Goal: Task Accomplishment & Management: Manage account settings

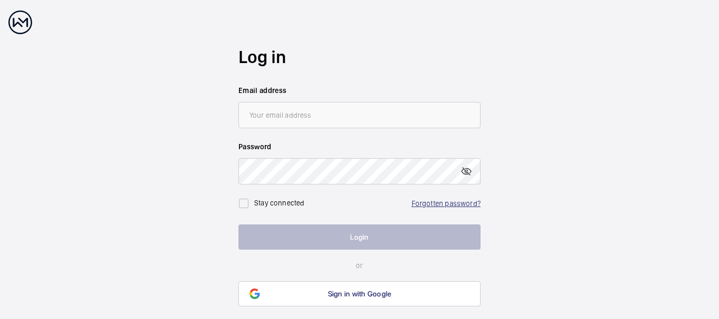
click at [429, 200] on link "Forgotten password?" at bounding box center [445, 203] width 69 height 8
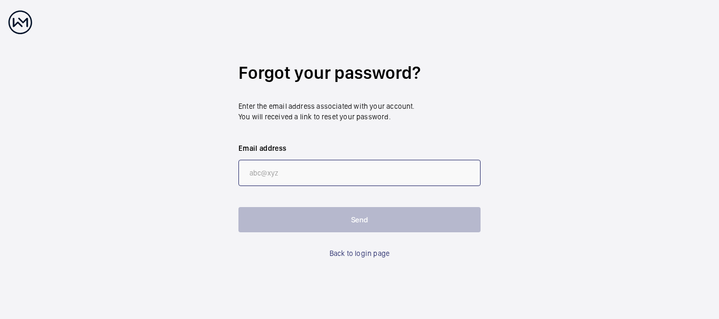
click at [270, 179] on input "email" at bounding box center [359, 173] width 242 height 26
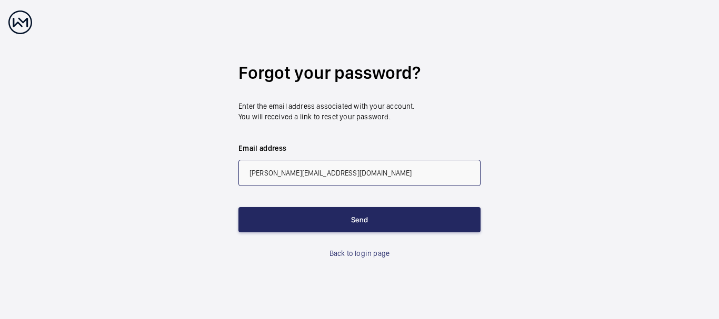
type input "[PERSON_NAME][EMAIL_ADDRESS][DOMAIN_NAME]"
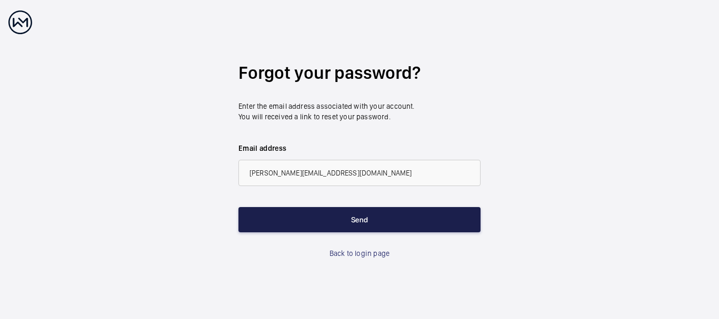
click at [355, 224] on button "Send" at bounding box center [359, 219] width 242 height 25
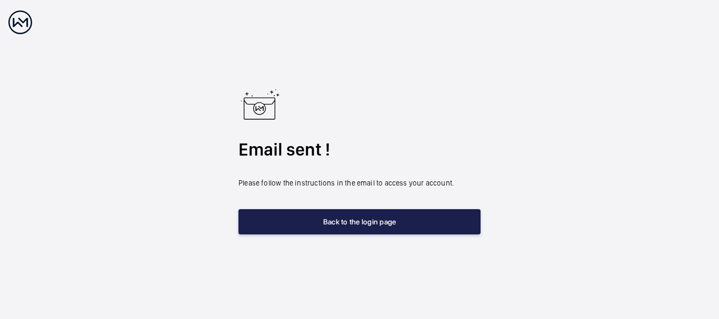
click at [355, 224] on button "Back to the login page" at bounding box center [359, 221] width 242 height 25
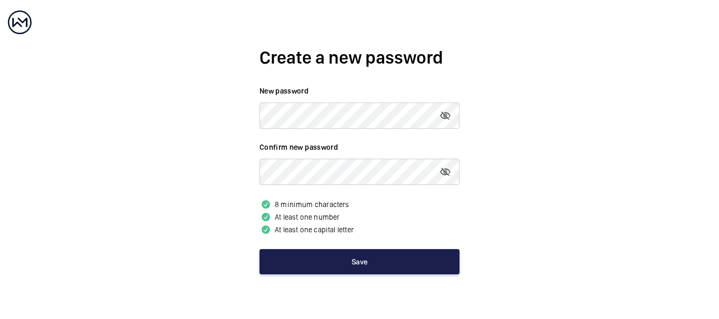
click at [348, 262] on button "Save" at bounding box center [359, 261] width 200 height 25
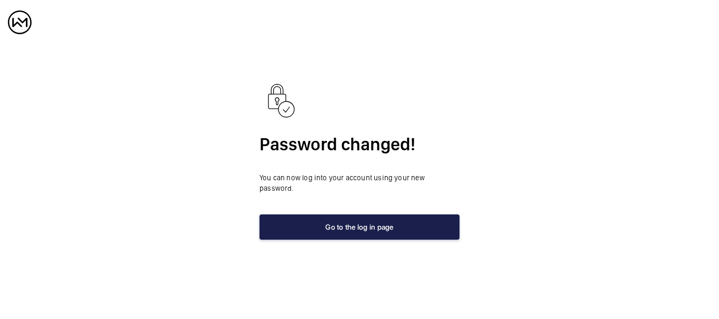
click at [379, 226] on button "Go to the log in page" at bounding box center [359, 227] width 200 height 25
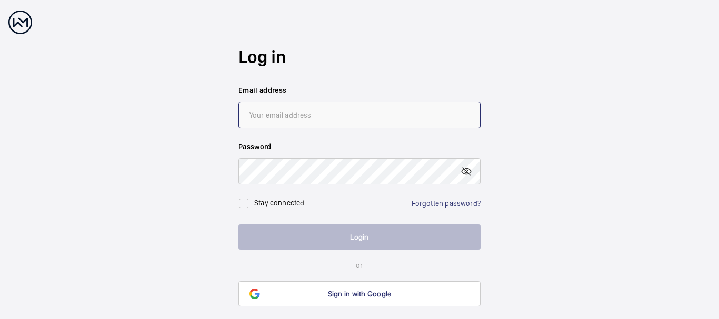
click at [272, 116] on input "email" at bounding box center [359, 115] width 242 height 26
type input "[PERSON_NAME][EMAIL_ADDRESS][DOMAIN_NAME]"
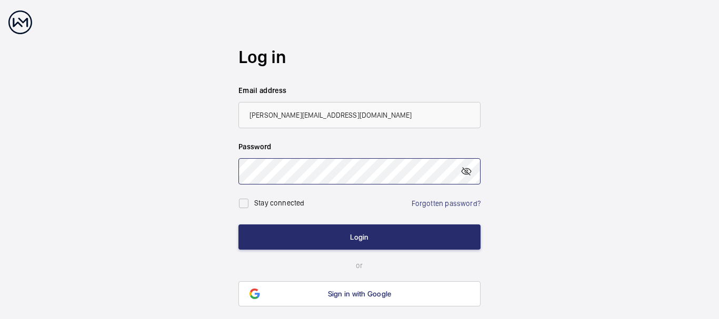
click at [238, 225] on button "Login" at bounding box center [359, 237] width 242 height 25
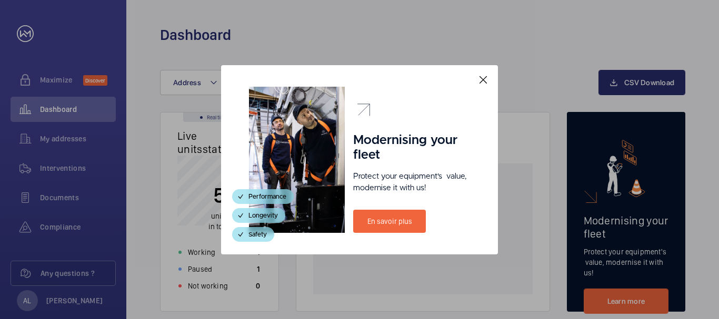
click at [485, 79] on mat-icon at bounding box center [483, 80] width 13 height 13
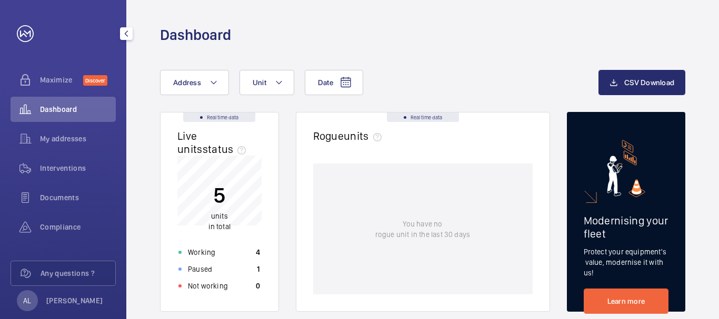
scroll to position [17, 0]
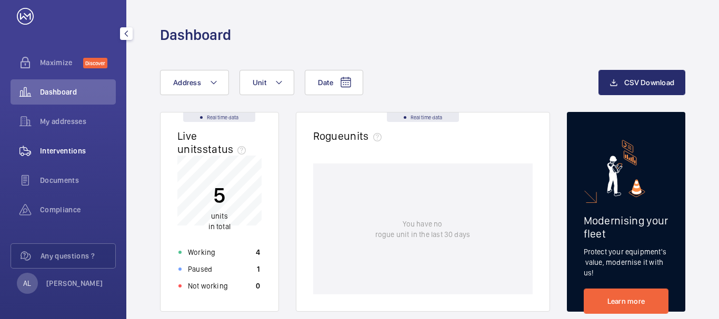
click at [59, 151] on span "Interventions" at bounding box center [78, 151] width 76 height 11
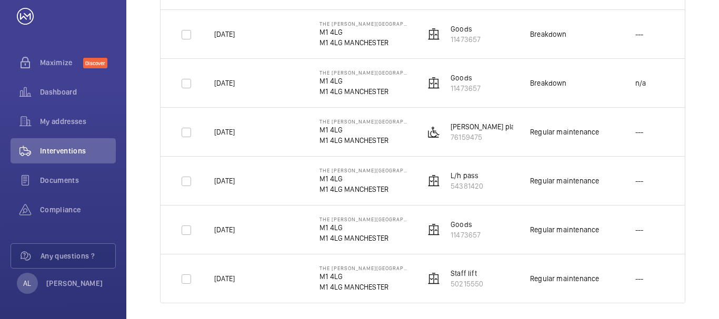
scroll to position [1377, 0]
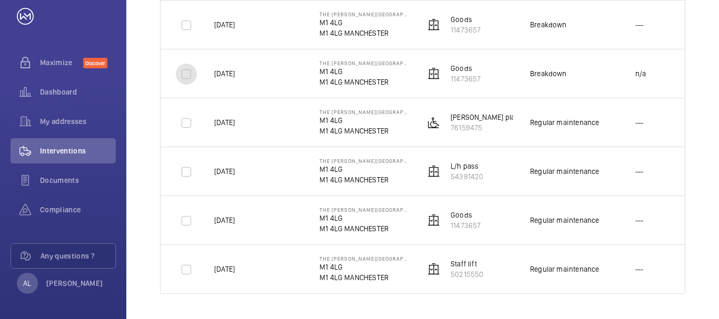
click at [188, 76] on input "checkbox" at bounding box center [186, 74] width 21 height 21
checkbox input "true"
click at [187, 24] on input "checkbox" at bounding box center [186, 25] width 21 height 21
checkbox input "true"
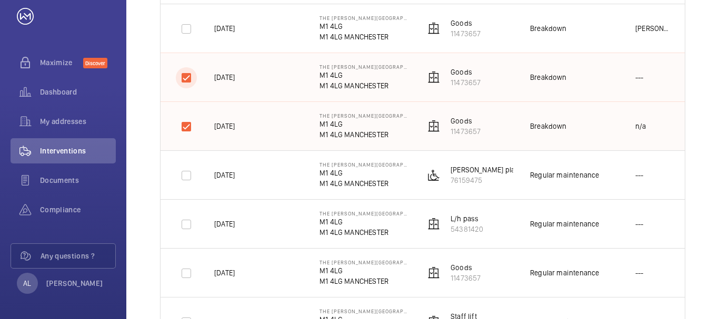
scroll to position [1272, 0]
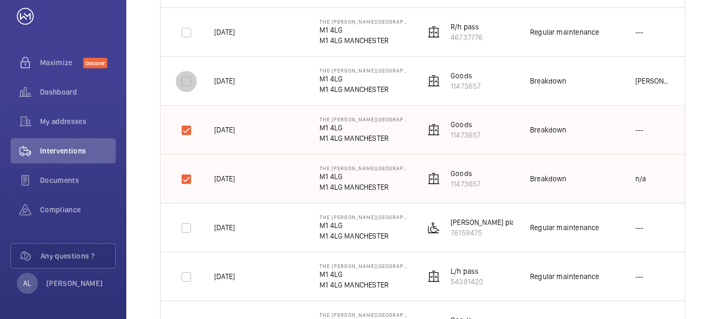
click at [188, 83] on input "checkbox" at bounding box center [186, 81] width 21 height 21
checkbox input "true"
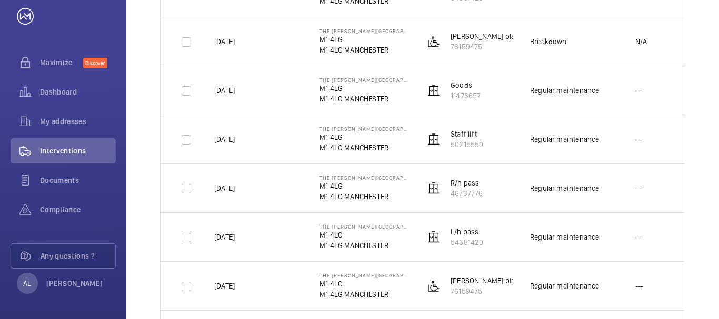
scroll to position [746, 0]
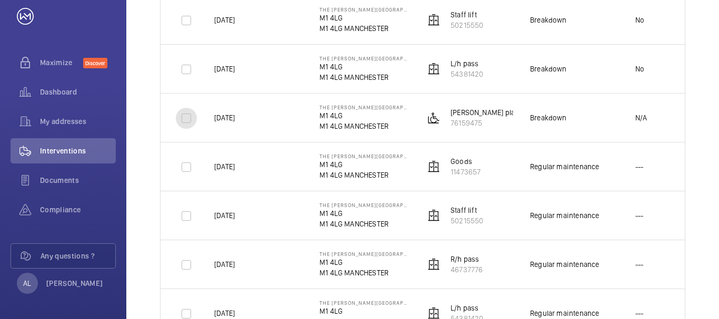
click at [184, 119] on input "checkbox" at bounding box center [186, 118] width 21 height 21
checkbox input "true"
click at [184, 72] on input "checkbox" at bounding box center [186, 69] width 21 height 21
checkbox input "true"
click at [187, 25] on input "checkbox" at bounding box center [186, 20] width 21 height 21
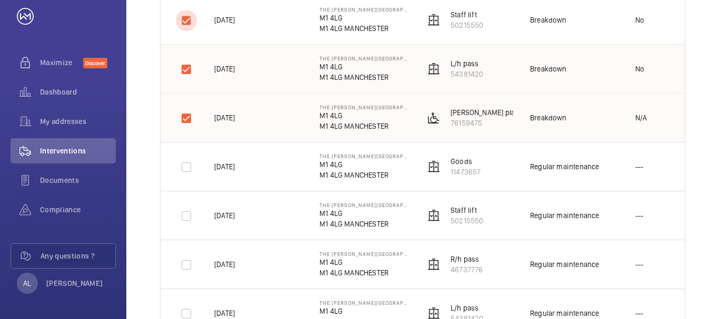
checkbox input "true"
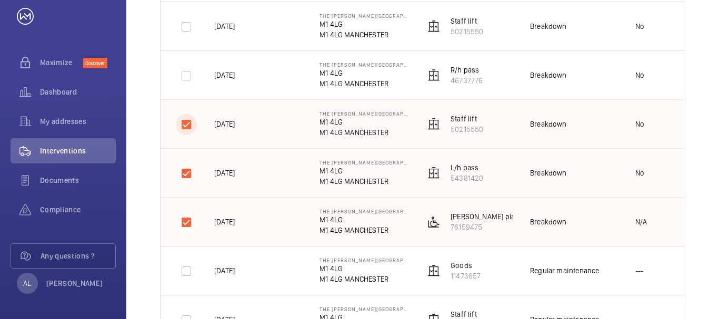
scroll to position [641, 0]
click at [184, 76] on input "checkbox" at bounding box center [186, 76] width 21 height 21
checkbox input "true"
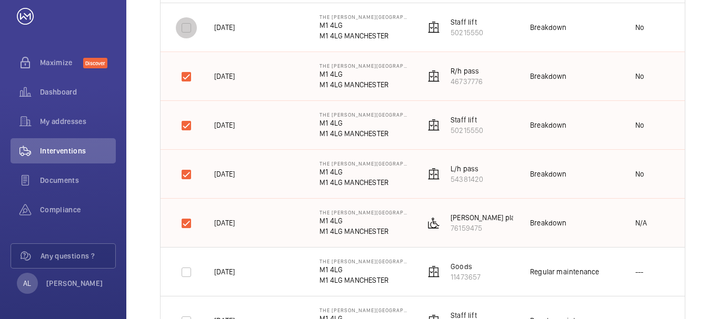
click at [189, 33] on input "checkbox" at bounding box center [186, 27] width 21 height 21
checkbox input "true"
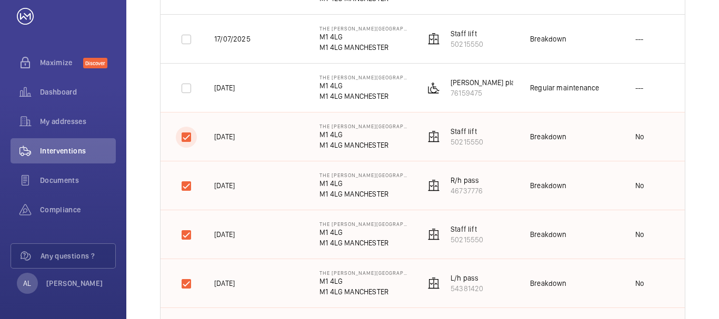
scroll to position [430, 0]
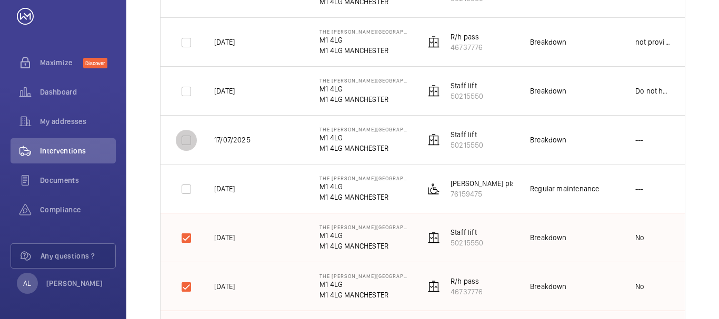
click at [185, 141] on input "checkbox" at bounding box center [186, 140] width 21 height 21
checkbox input "true"
click at [187, 103] on div at bounding box center [186, 91] width 25 height 25
checkbox input "true"
click at [189, 46] on input "checkbox" at bounding box center [186, 42] width 21 height 21
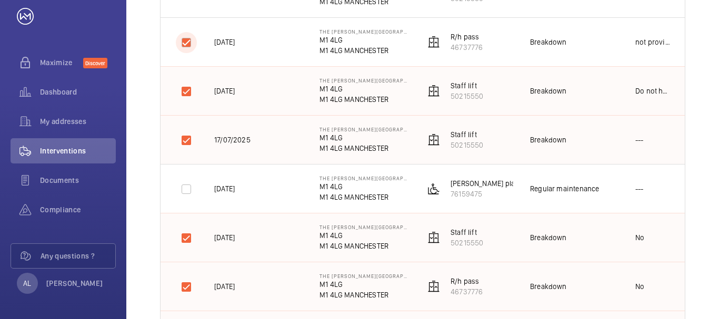
checkbox input "true"
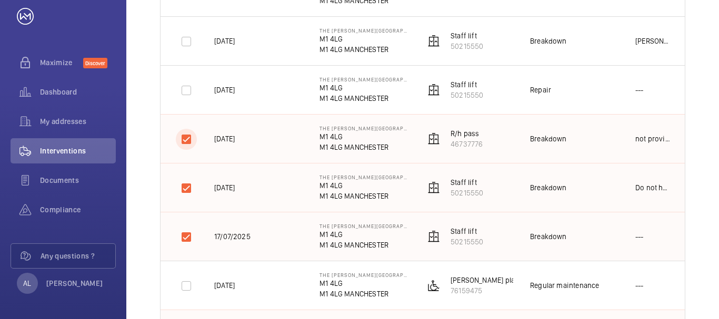
scroll to position [273, 0]
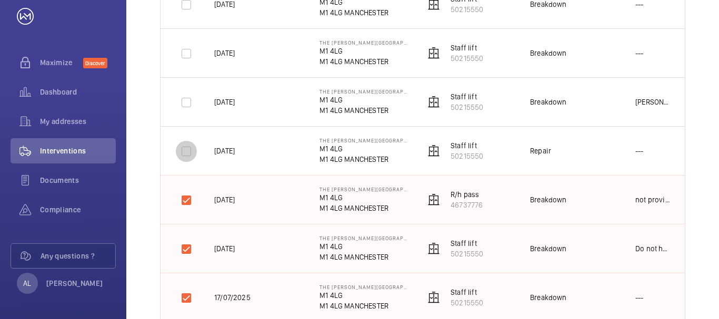
click at [187, 154] on input "checkbox" at bounding box center [186, 151] width 21 height 21
checkbox input "true"
click at [187, 99] on input "checkbox" at bounding box center [186, 102] width 21 height 21
checkbox input "true"
click at [185, 55] on input "checkbox" at bounding box center [186, 53] width 21 height 21
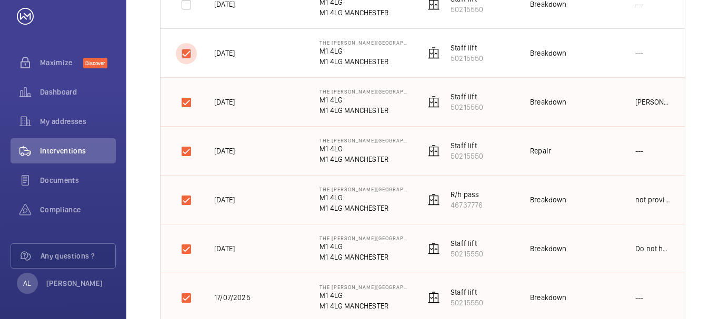
checkbox input "true"
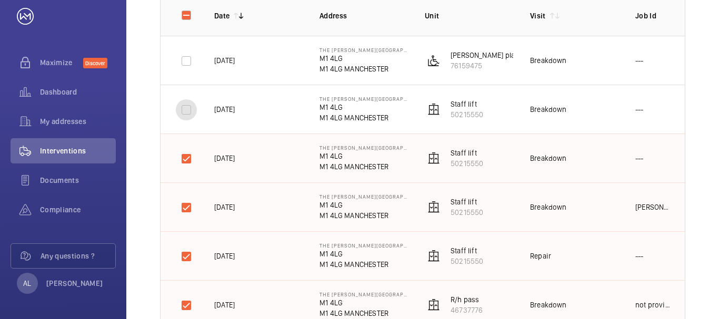
click at [184, 110] on input "checkbox" at bounding box center [186, 109] width 21 height 21
checkbox input "true"
click at [188, 65] on input "checkbox" at bounding box center [186, 61] width 21 height 21
checkbox input "true"
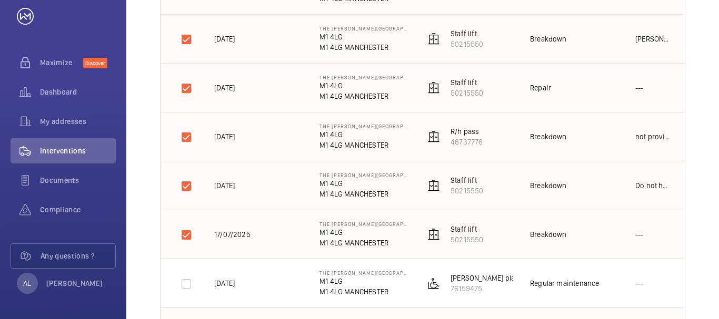
scroll to position [338, 0]
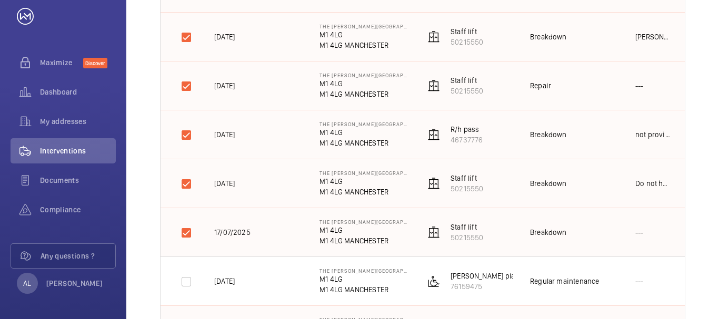
drag, startPoint x: 224, startPoint y: 76, endPoint x: 658, endPoint y: 224, distance: 458.5
copy tbody "[DATE] The [PERSON_NAME] Hotel M1 4LG M1 4LG [GEOGRAPHIC_DATA] [PERSON_NAME] pl…"
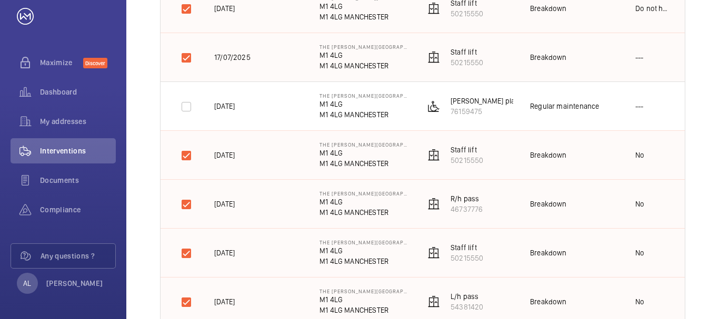
scroll to position [548, 0]
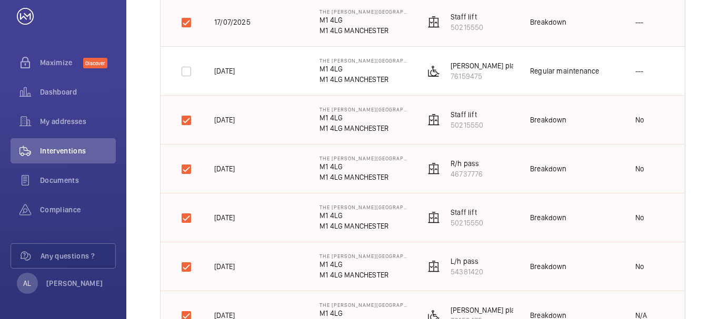
click at [270, 118] on td "[DATE]" at bounding box center [249, 119] width 105 height 49
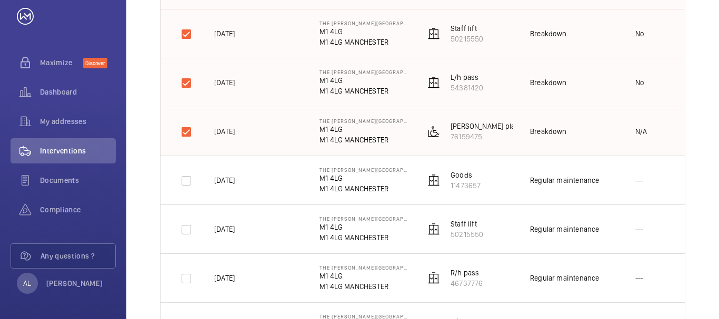
scroll to position [762, 0]
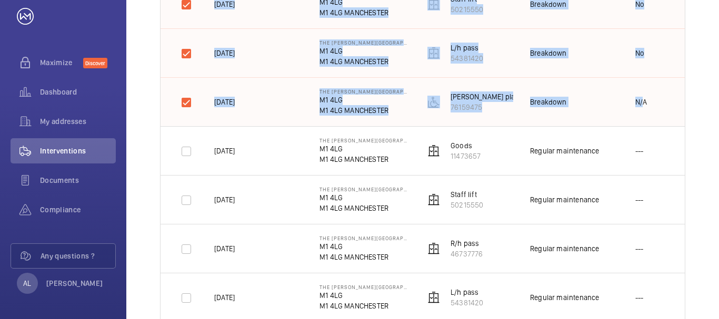
drag, startPoint x: 200, startPoint y: 102, endPoint x: 640, endPoint y: 114, distance: 440.5
click at [0, 0] on tbody "[DATE] The [PERSON_NAME] Hotel M1 4LG M1 4LG [GEOGRAPHIC_DATA] [PERSON_NAME] pl…" at bounding box center [0, 0] width 0 height 0
copy tbody "[DATE] The [PERSON_NAME] Hotel M1 4LG M1 4LG MANCHESTER Staff lift 50215550 Bre…"
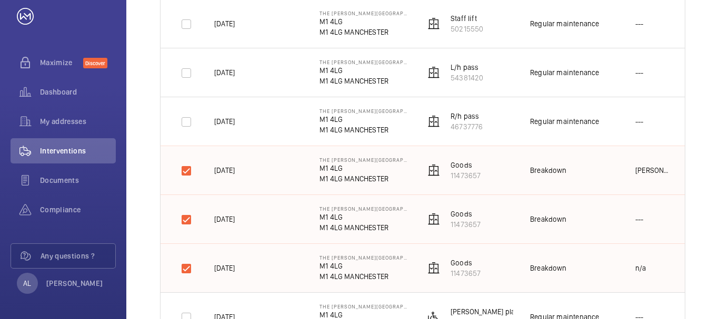
scroll to position [1235, 0]
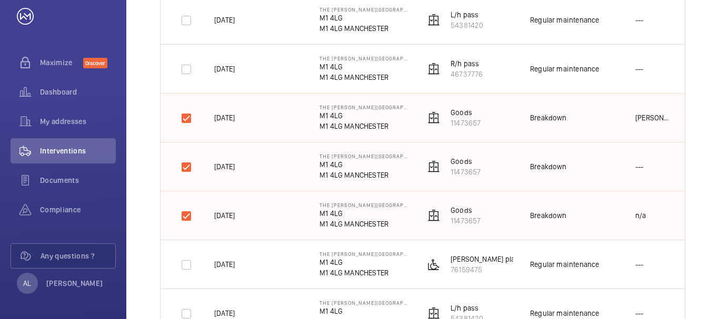
click at [211, 98] on td "[DATE]" at bounding box center [249, 117] width 105 height 49
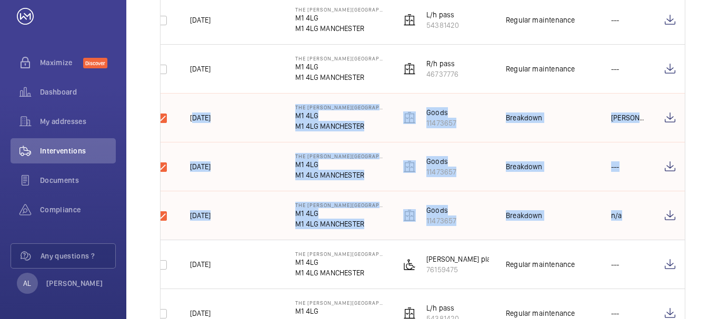
drag, startPoint x: 212, startPoint y: 108, endPoint x: 658, endPoint y: 224, distance: 460.8
click at [0, 0] on tbody "[DATE] The [PERSON_NAME] Hotel M1 4LG M1 4LG [GEOGRAPHIC_DATA] [PERSON_NAME] pl…" at bounding box center [0, 0] width 0 height 0
copy tbody "[DATE] The [PERSON_NAME] Hotel M1 4LG M1 4LG MANCHESTER Goods 11473657 Breakdow…"
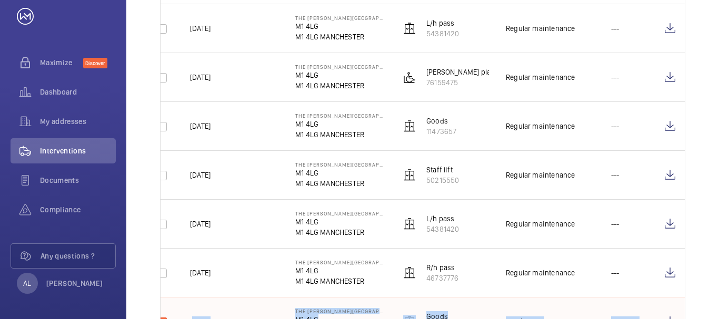
scroll to position [1009, 0]
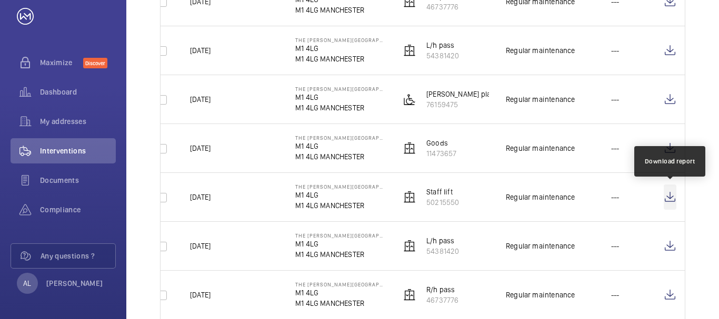
click at [666, 195] on wm-front-icon-button at bounding box center [669, 197] width 13 height 25
